Goal: Task Accomplishment & Management: Manage account settings

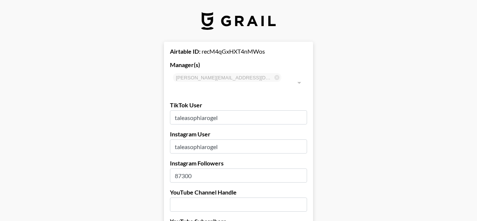
select select "USD"
drag, startPoint x: 207, startPoint y: 167, endPoint x: 179, endPoint y: 168, distance: 28.3
click at [179, 169] on input "87300" at bounding box center [238, 176] width 137 height 14
type input "88000"
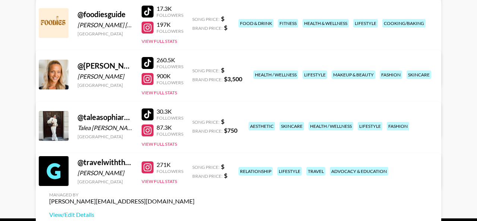
scroll to position [159, 0]
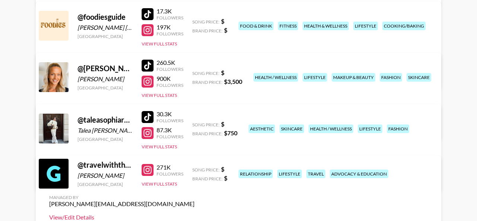
click at [195, 214] on link "View/Edit Details" at bounding box center [121, 217] width 145 height 7
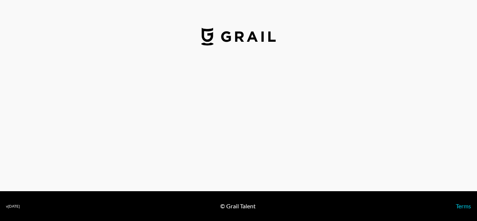
select select "USD"
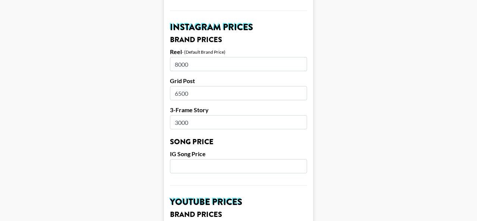
scroll to position [355, 0]
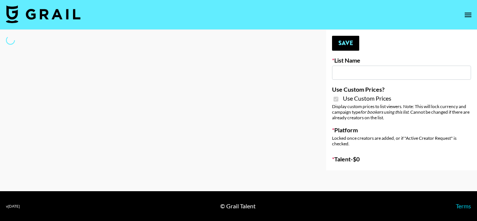
type input "Gensmo (IG)"
checkbox input "true"
select select "Brand"
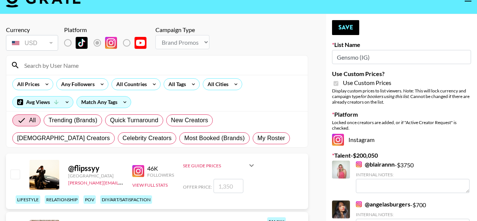
scroll to position [18, 0]
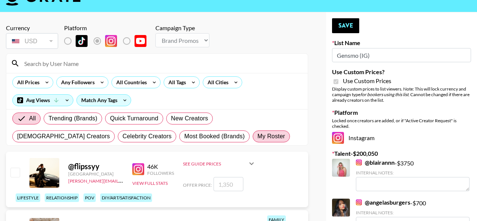
click at [258, 135] on span "My Roster" at bounding box center [272, 136] width 28 height 9
click at [258, 136] on input "My Roster" at bounding box center [258, 136] width 0 height 0
radio input "true"
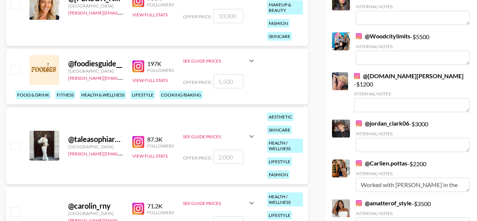
scroll to position [224, 0]
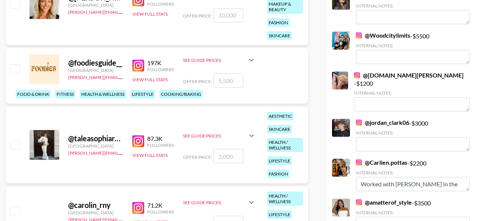
click at [15, 140] on input "checkbox" at bounding box center [14, 144] width 9 height 9
checkbox input "true"
type input "2000"
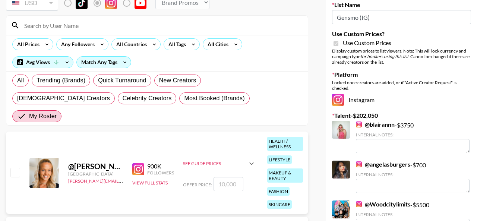
scroll to position [0, 0]
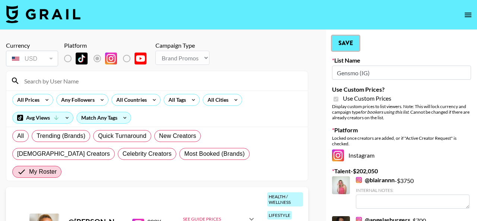
click at [352, 44] on button "Save" at bounding box center [345, 43] width 27 height 15
